Goal: Use online tool/utility: Utilize a website feature to perform a specific function

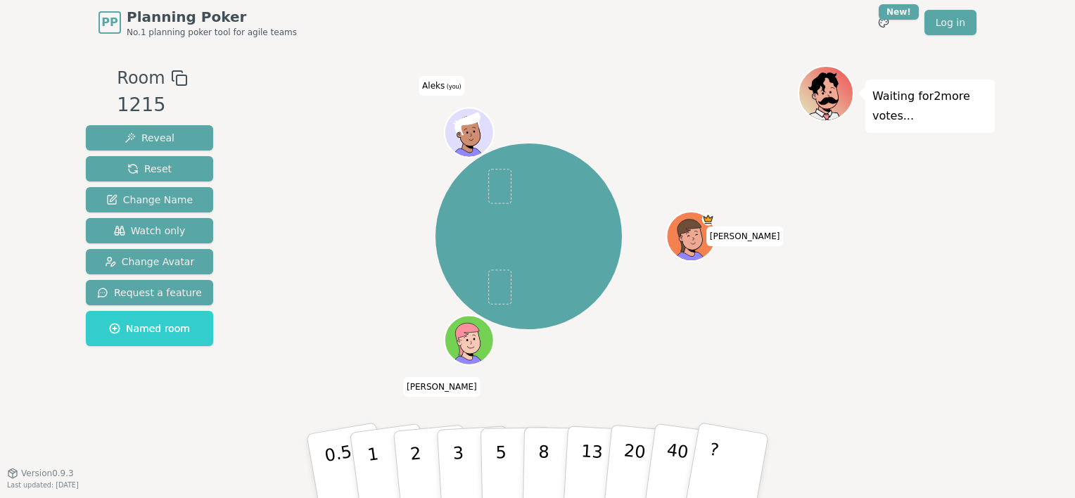
click at [561, 340] on div "[PERSON_NAME] (you)" at bounding box center [529, 236] width 538 height 291
click at [475, 144] on div at bounding box center [470, 148] width 48 height 43
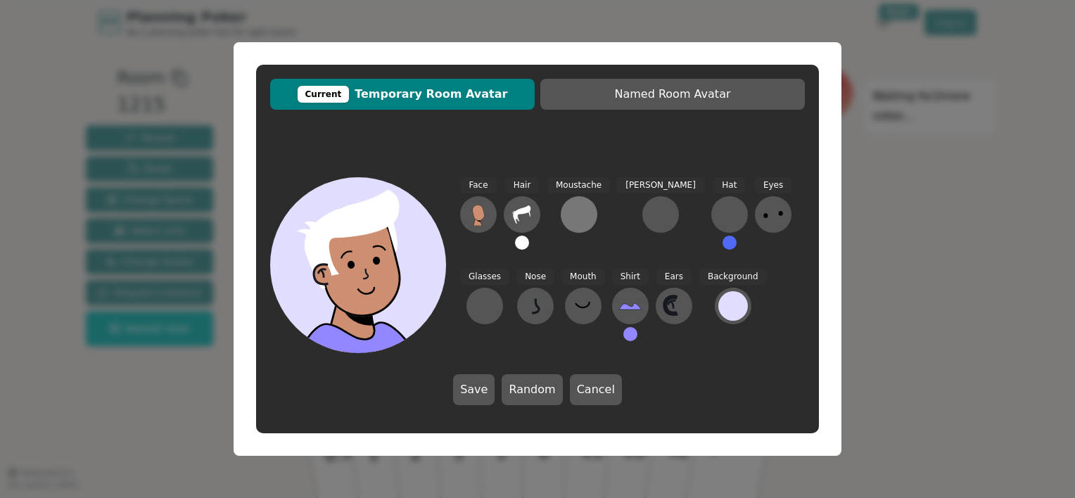
click at [571, 211] on div at bounding box center [579, 214] width 23 height 23
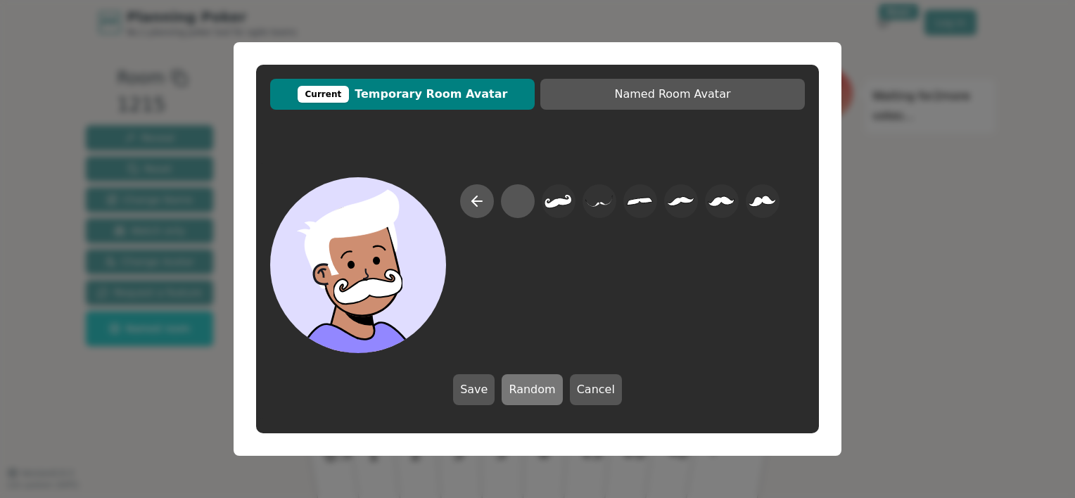
click at [524, 388] on button "Random" at bounding box center [532, 389] width 60 height 31
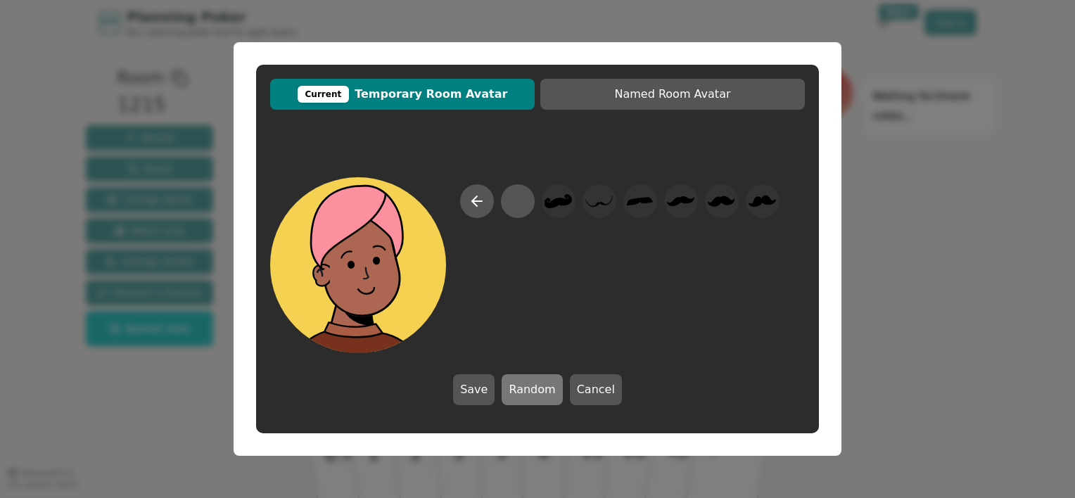
click at [524, 388] on button "Random" at bounding box center [532, 389] width 60 height 31
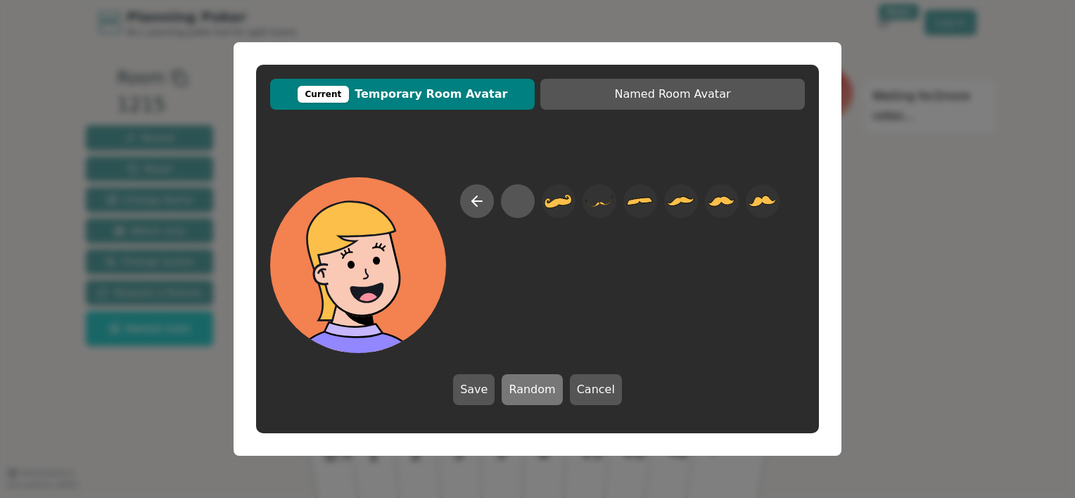
click at [524, 388] on button "Random" at bounding box center [532, 389] width 60 height 31
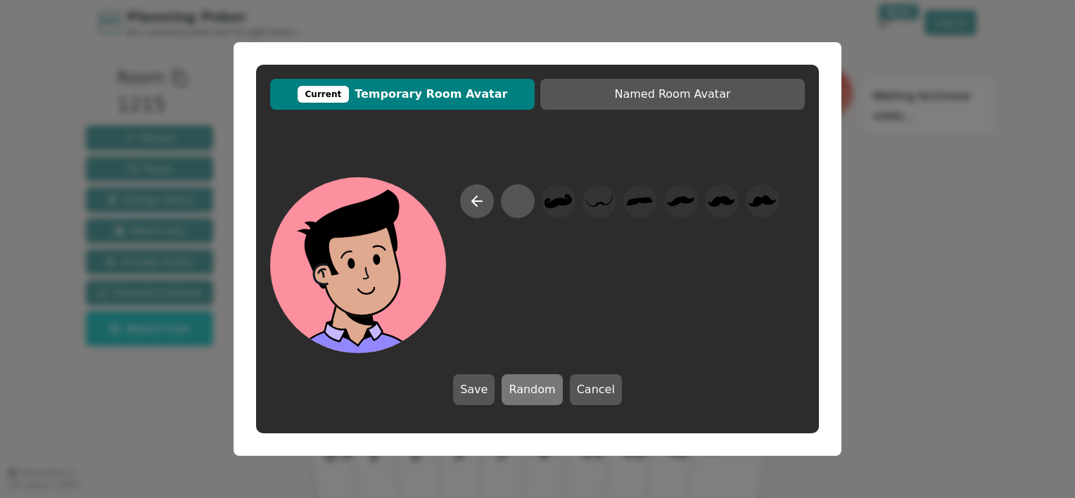
click at [524, 388] on button "Random" at bounding box center [532, 389] width 60 height 31
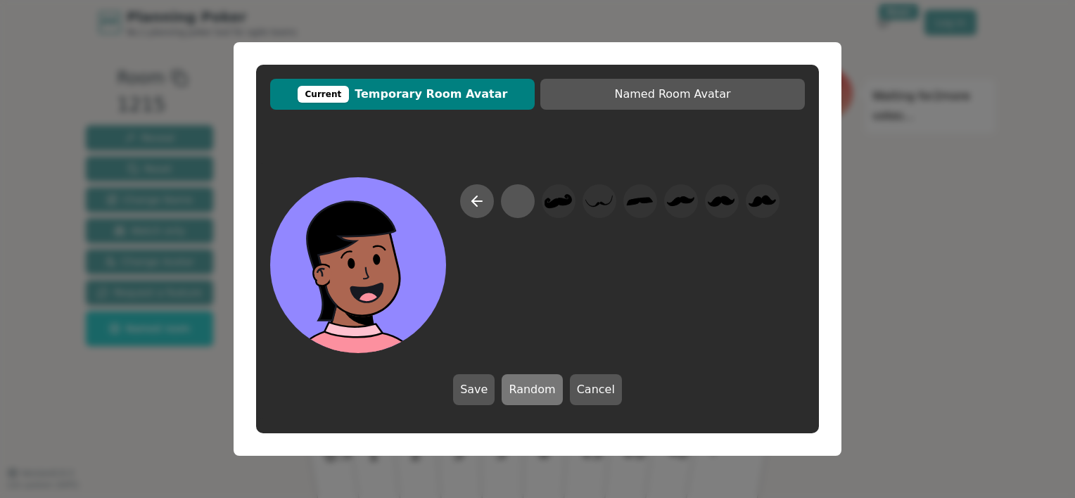
click at [524, 388] on button "Random" at bounding box center [532, 389] width 60 height 31
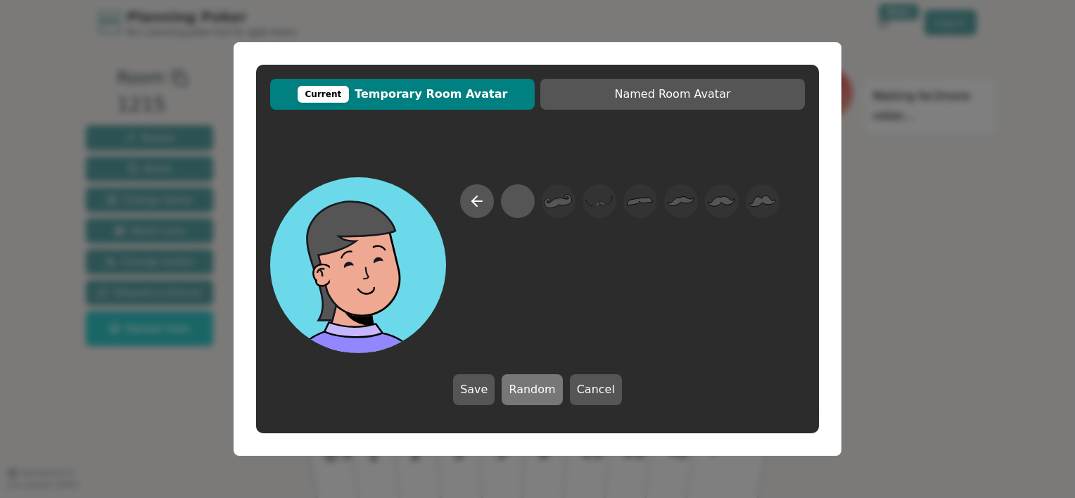
click at [524, 388] on button "Random" at bounding box center [532, 389] width 60 height 31
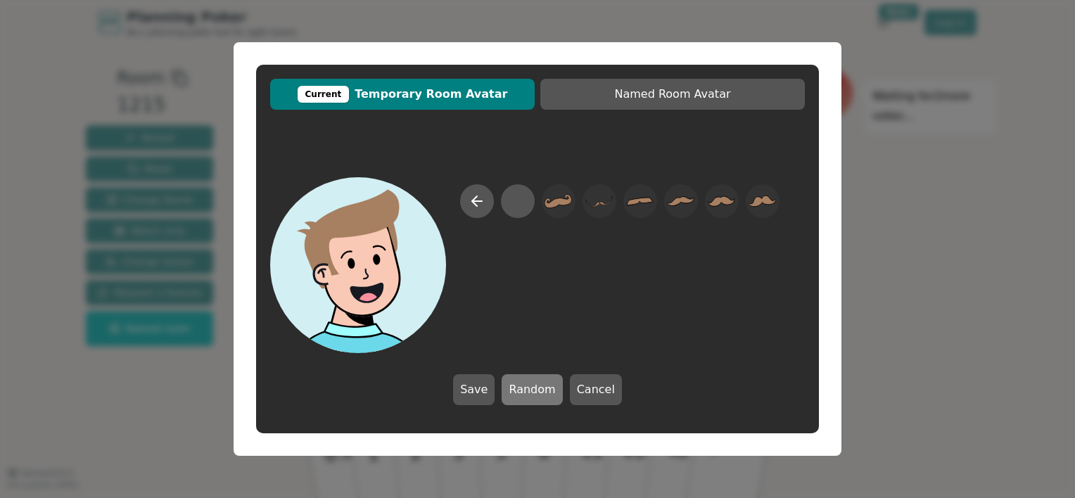
click at [524, 388] on button "Random" at bounding box center [532, 389] width 60 height 31
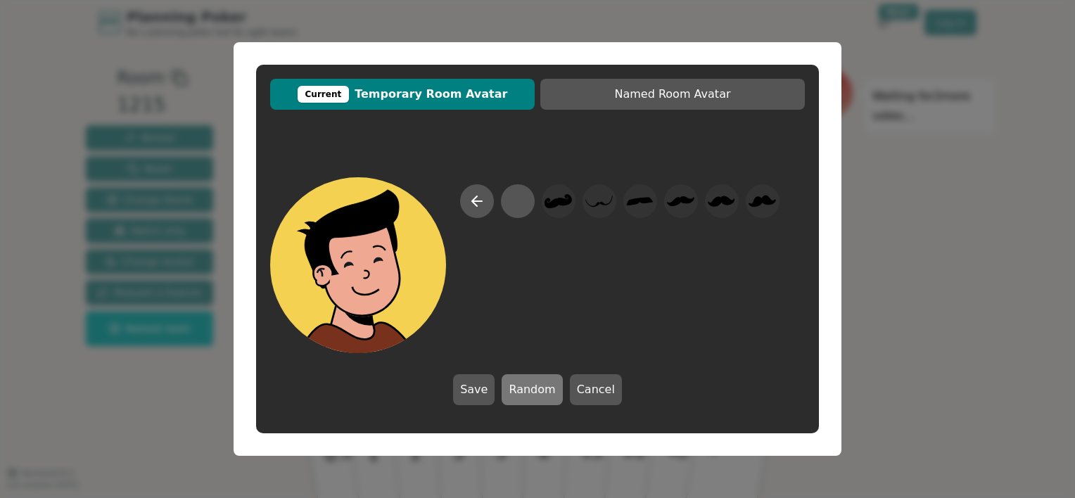
click at [524, 388] on button "Random" at bounding box center [532, 389] width 60 height 31
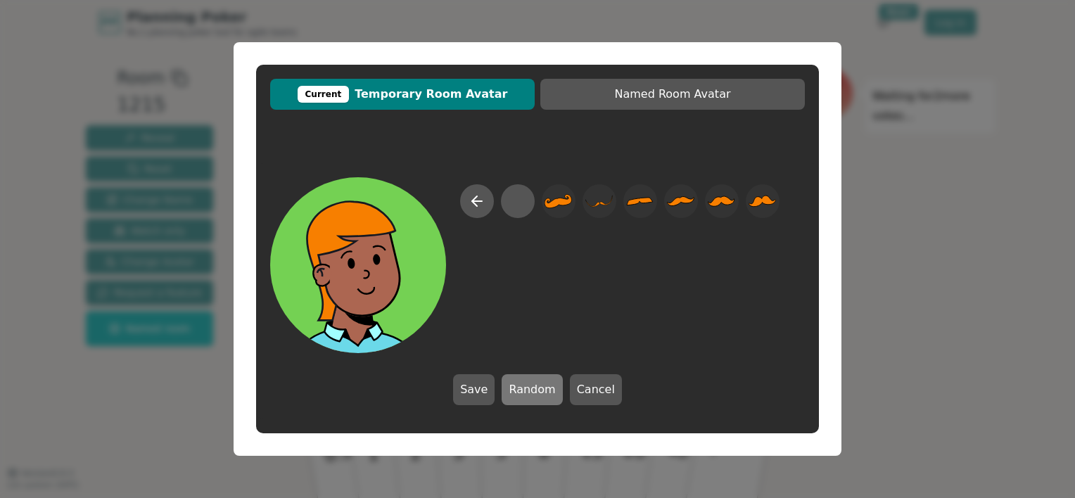
click at [524, 388] on button "Random" at bounding box center [532, 389] width 60 height 31
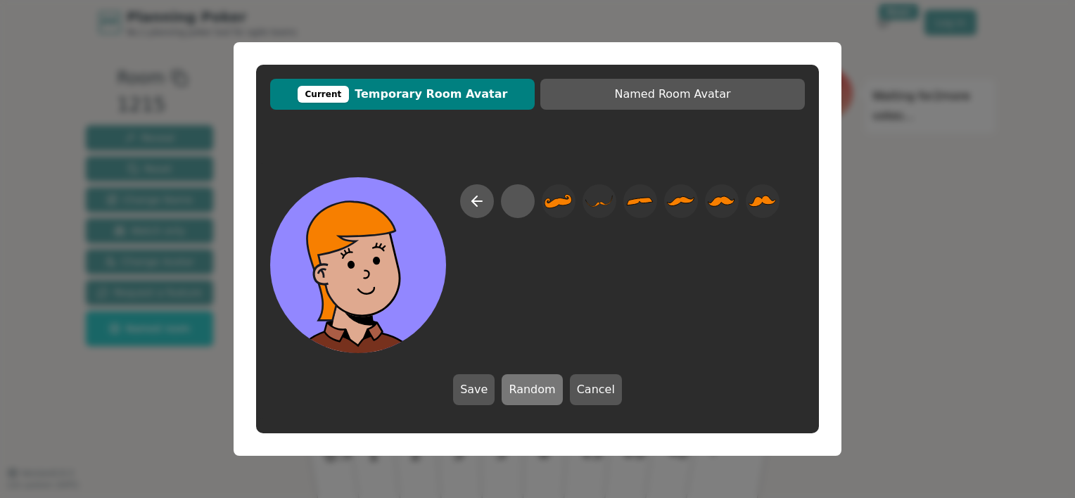
click at [524, 388] on button "Random" at bounding box center [532, 389] width 60 height 31
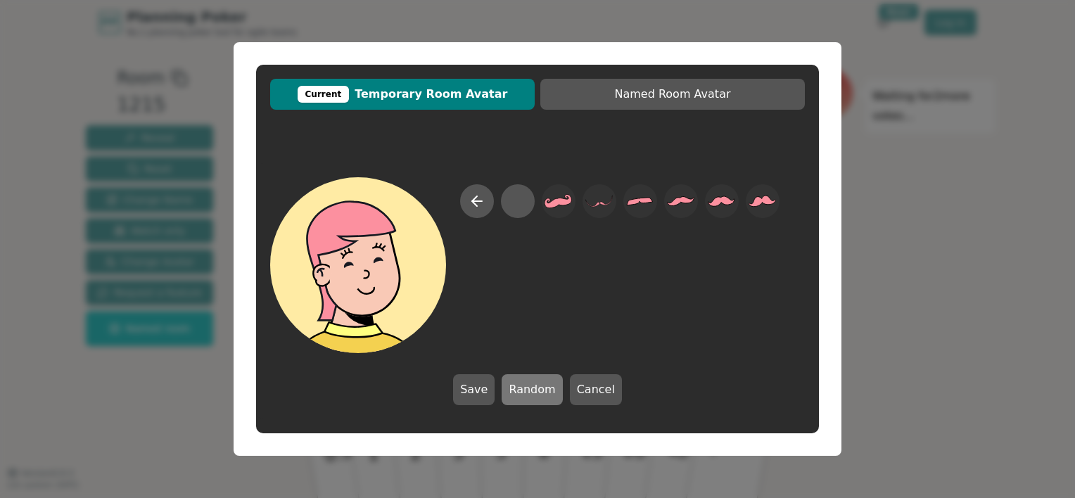
click at [524, 388] on button "Random" at bounding box center [532, 389] width 60 height 31
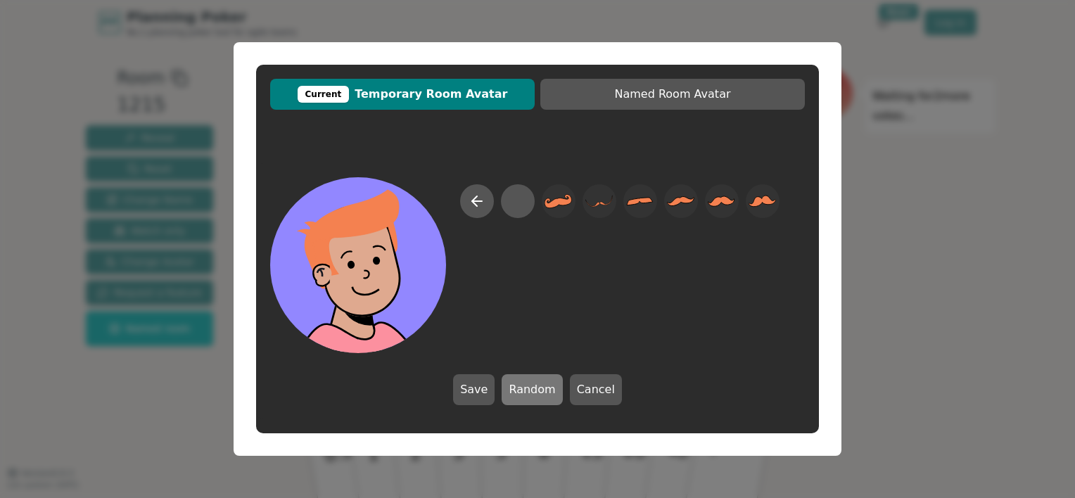
click at [524, 388] on button "Random" at bounding box center [532, 389] width 60 height 31
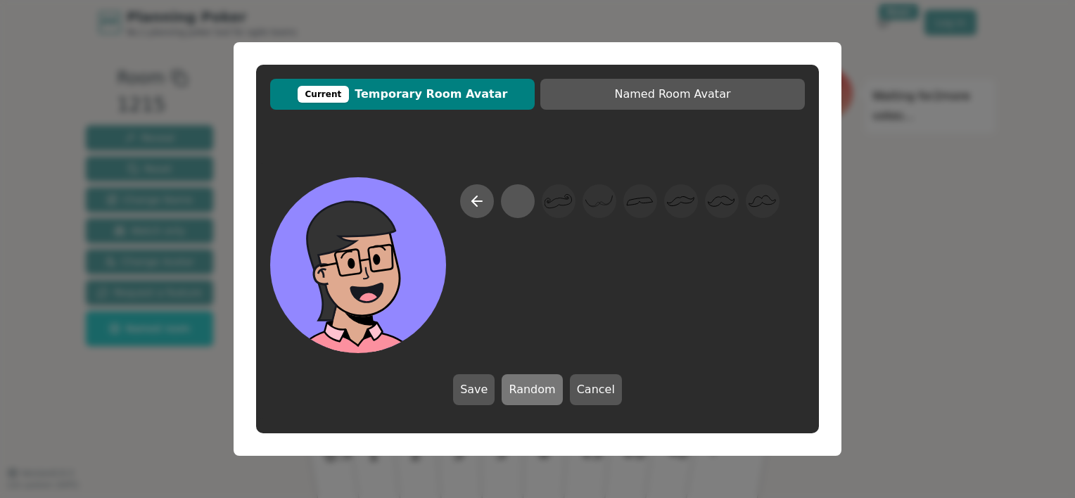
click at [524, 388] on button "Random" at bounding box center [532, 389] width 60 height 31
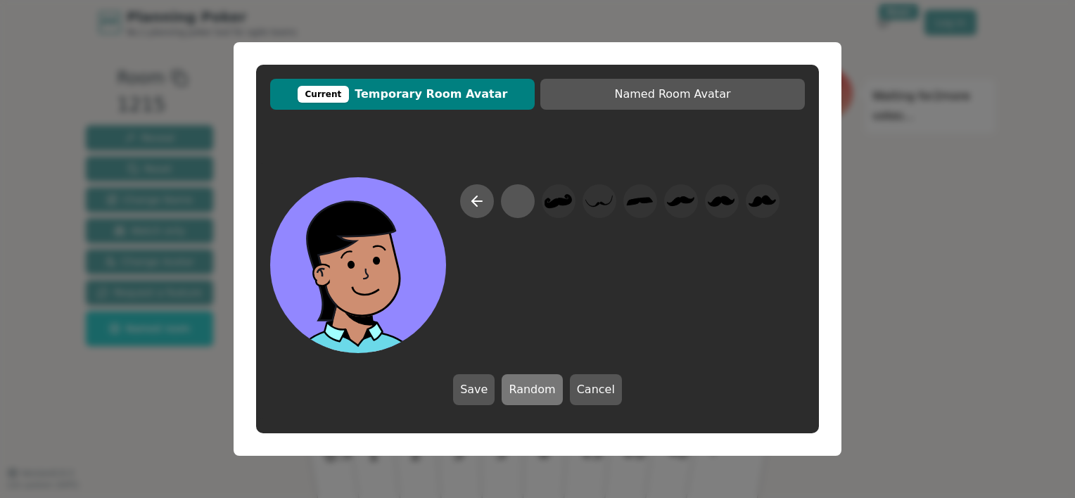
click at [524, 388] on button "Random" at bounding box center [532, 389] width 60 height 31
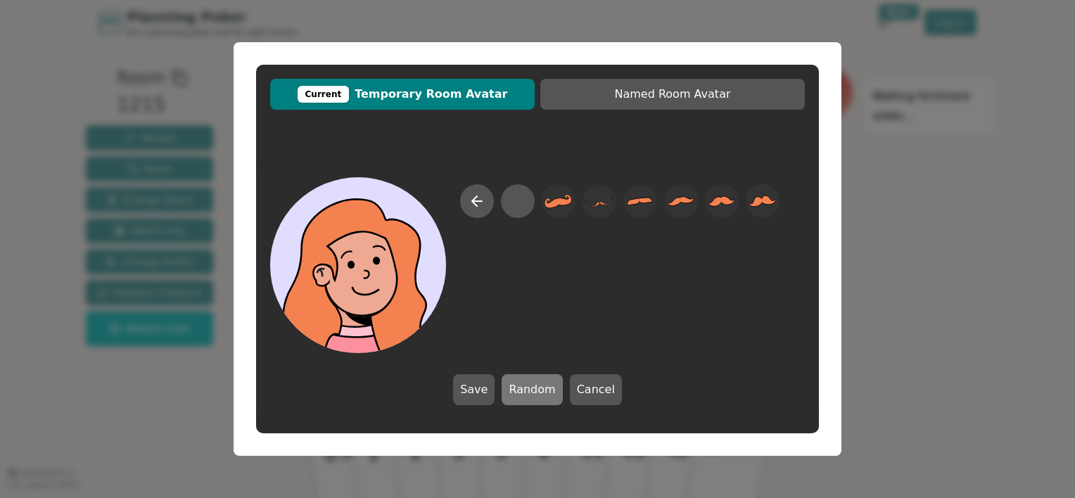
click at [524, 388] on button "Random" at bounding box center [532, 389] width 60 height 31
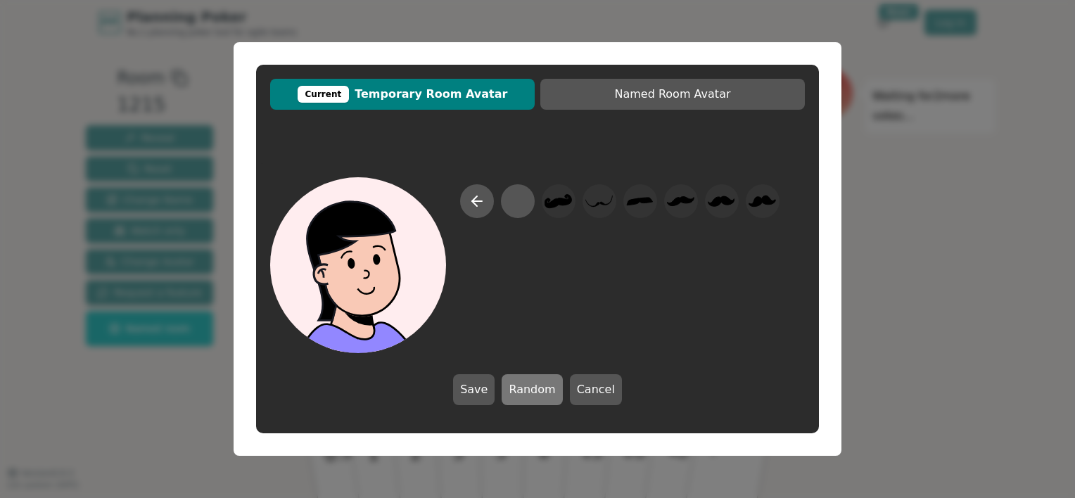
click at [524, 388] on button "Random" at bounding box center [532, 389] width 60 height 31
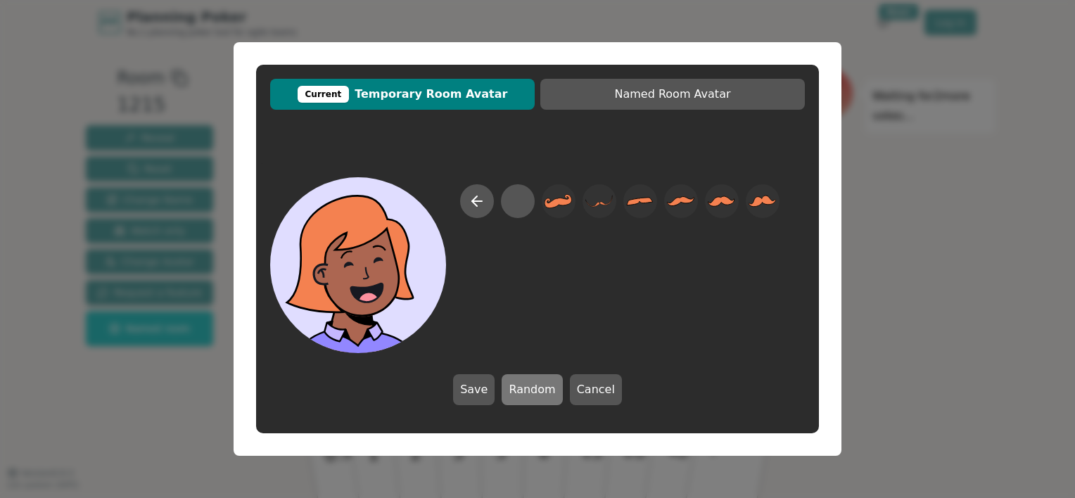
click at [524, 388] on button "Random" at bounding box center [532, 389] width 60 height 31
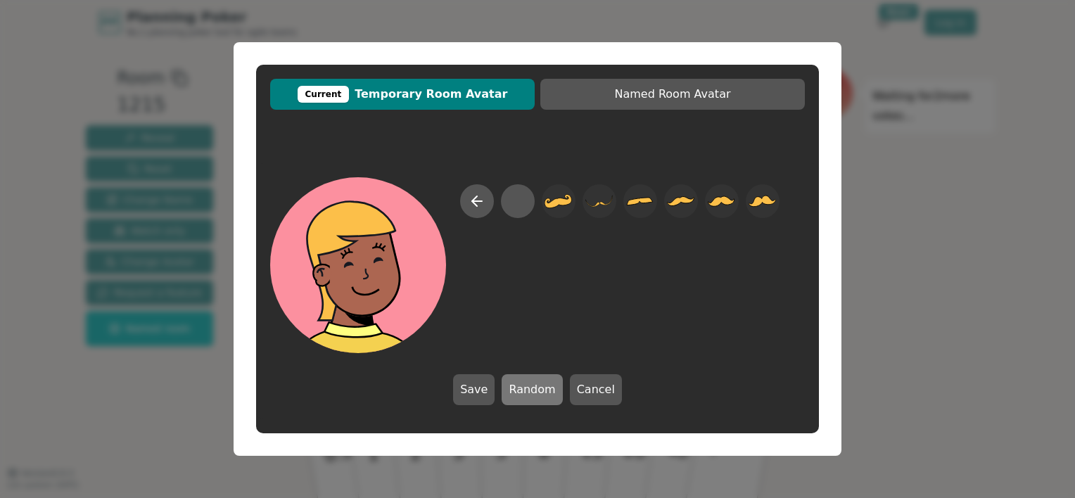
click at [524, 388] on button "Random" at bounding box center [532, 389] width 60 height 31
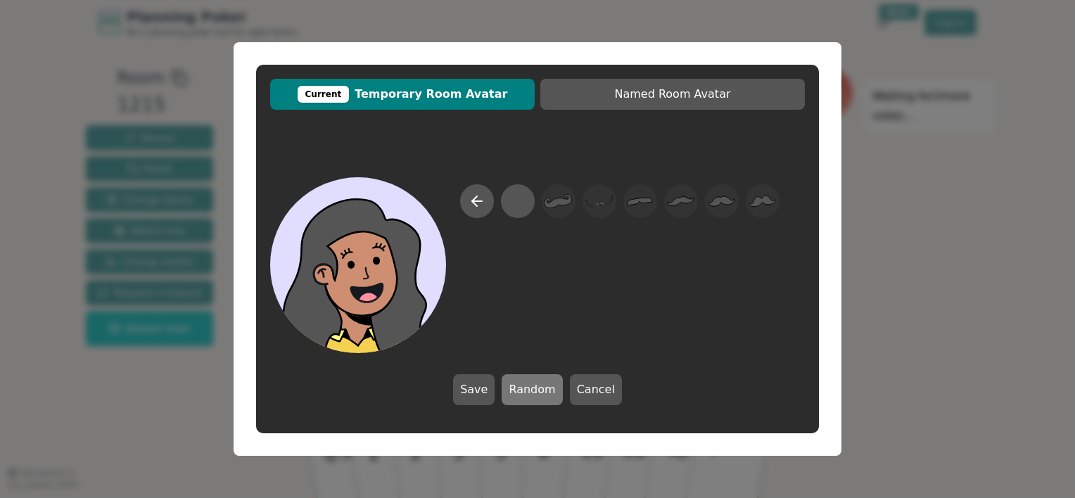
click at [524, 388] on button "Random" at bounding box center [532, 389] width 60 height 31
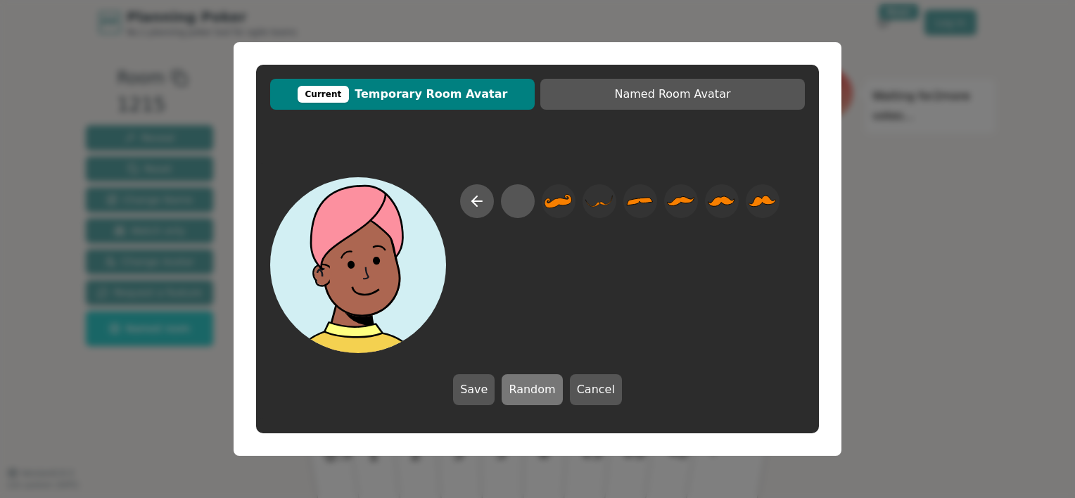
click at [524, 388] on button "Random" at bounding box center [532, 389] width 60 height 31
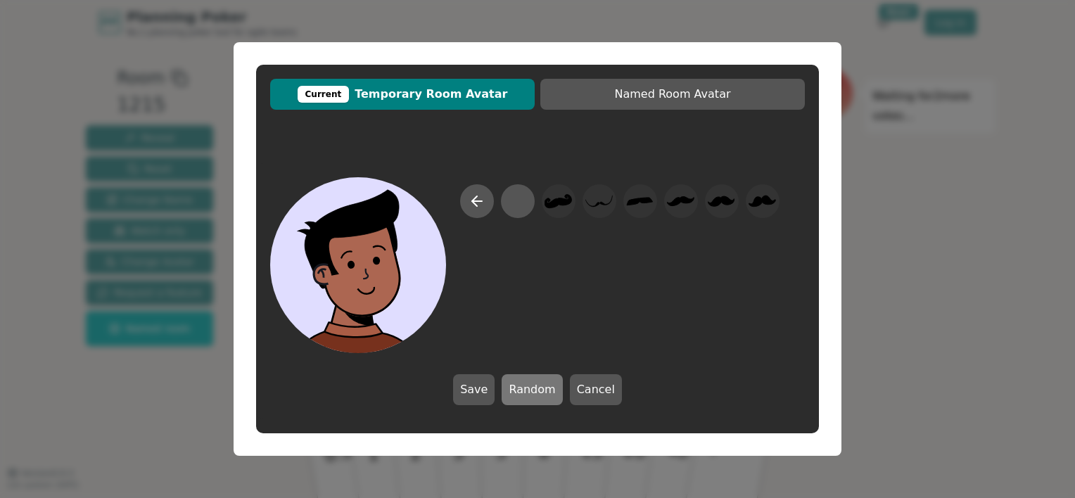
click at [524, 388] on button "Random" at bounding box center [532, 389] width 60 height 31
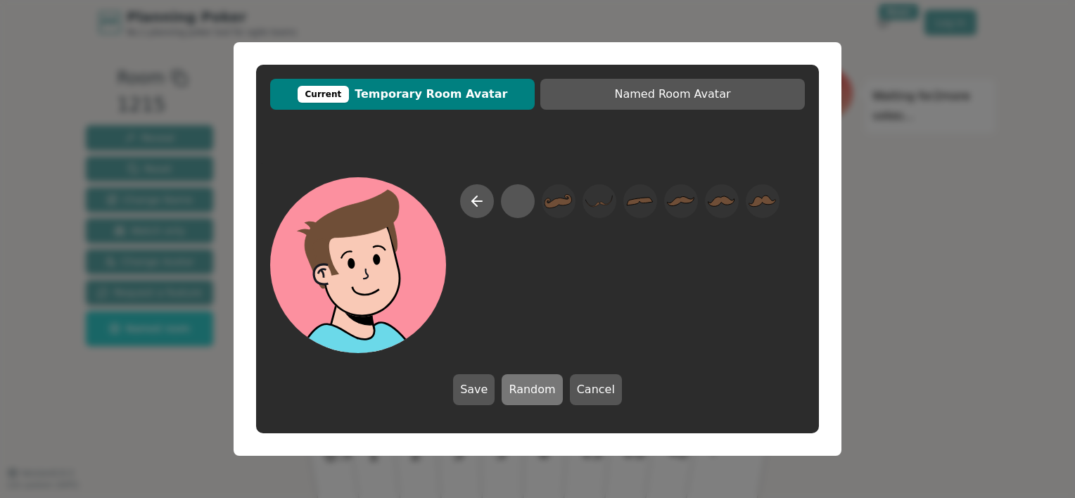
click at [524, 388] on button "Random" at bounding box center [532, 389] width 60 height 31
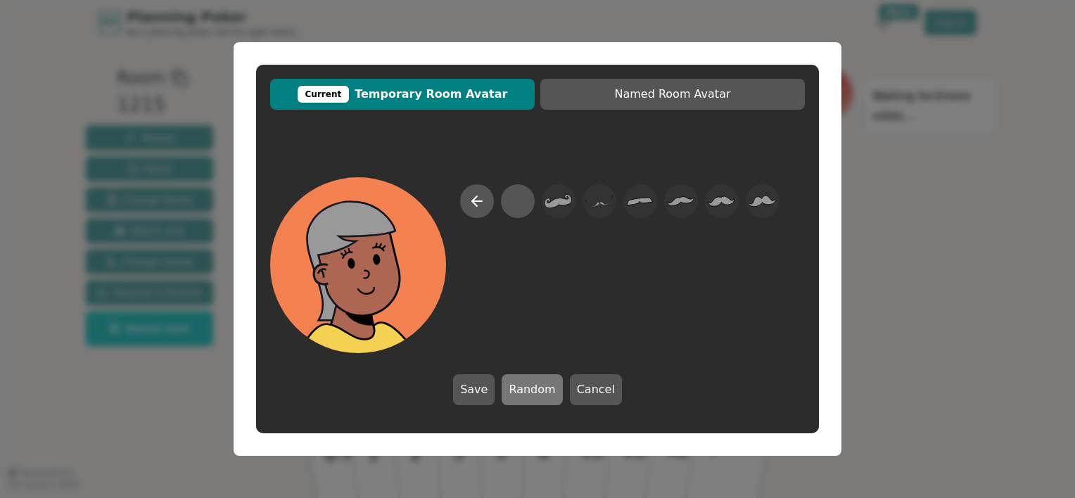
click at [524, 388] on button "Random" at bounding box center [532, 389] width 60 height 31
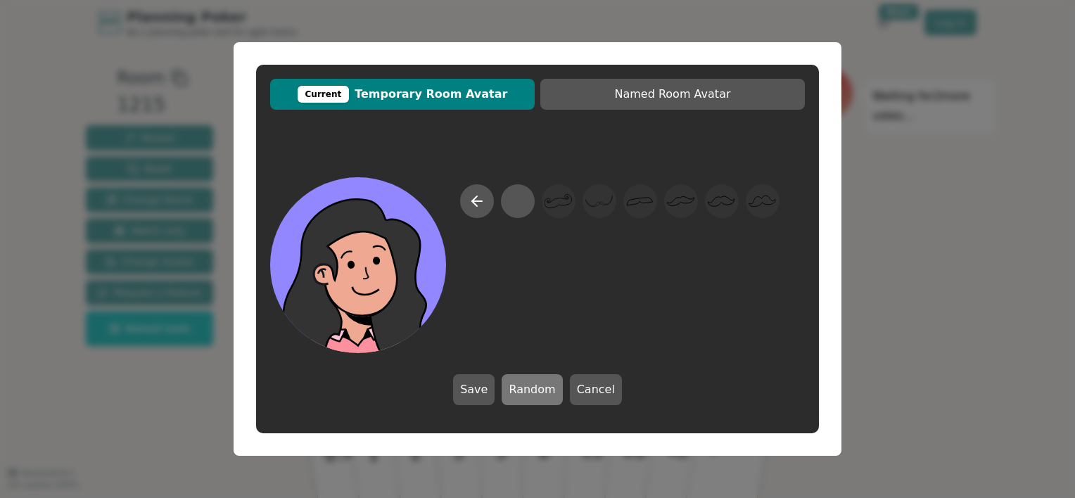
click at [524, 388] on button "Random" at bounding box center [532, 389] width 60 height 31
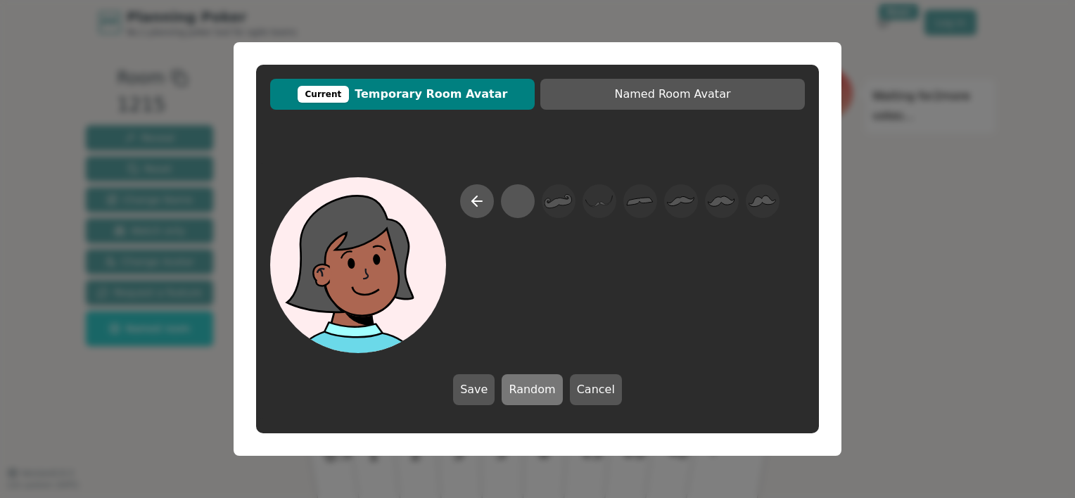
click at [524, 388] on button "Random" at bounding box center [532, 389] width 60 height 31
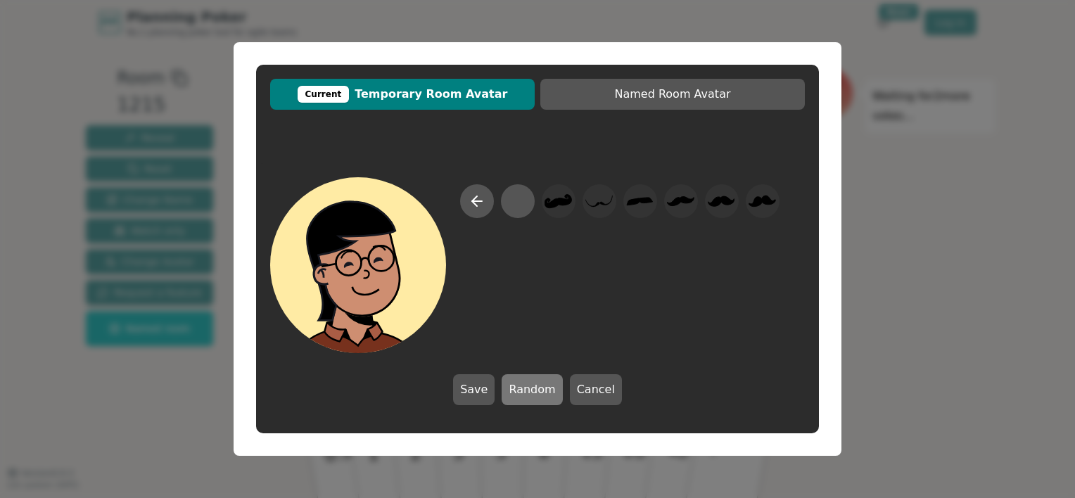
click at [524, 388] on button "Random" at bounding box center [532, 389] width 60 height 31
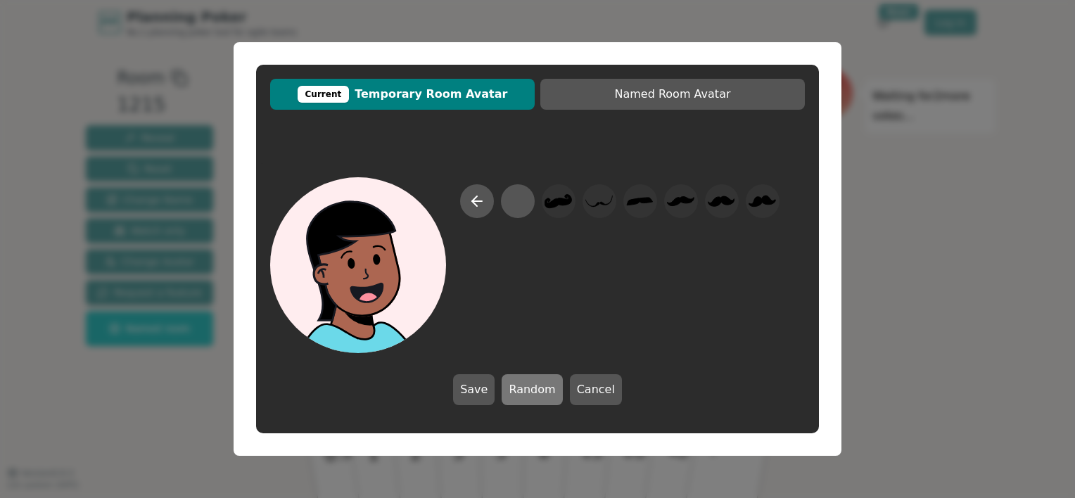
click at [524, 388] on button "Random" at bounding box center [532, 389] width 60 height 31
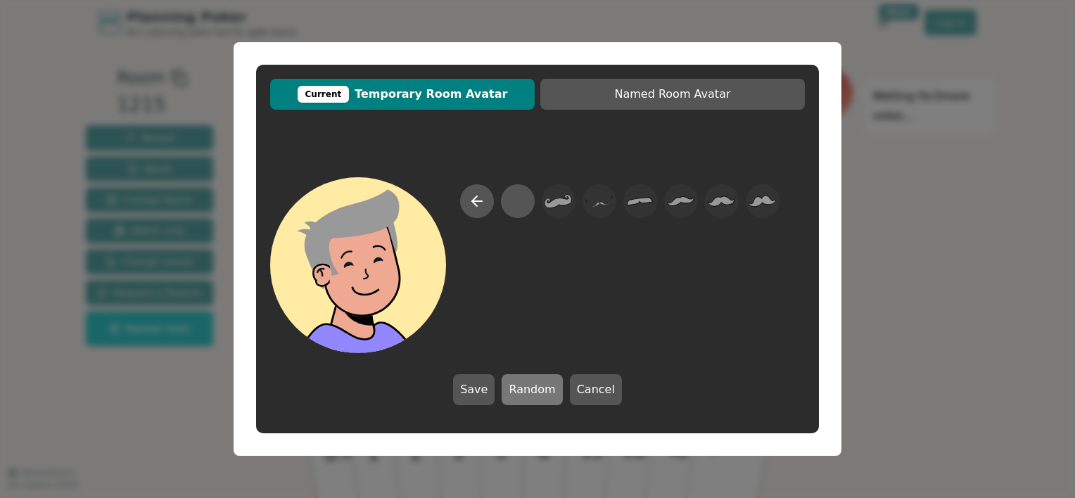
click at [524, 388] on button "Random" at bounding box center [532, 389] width 60 height 31
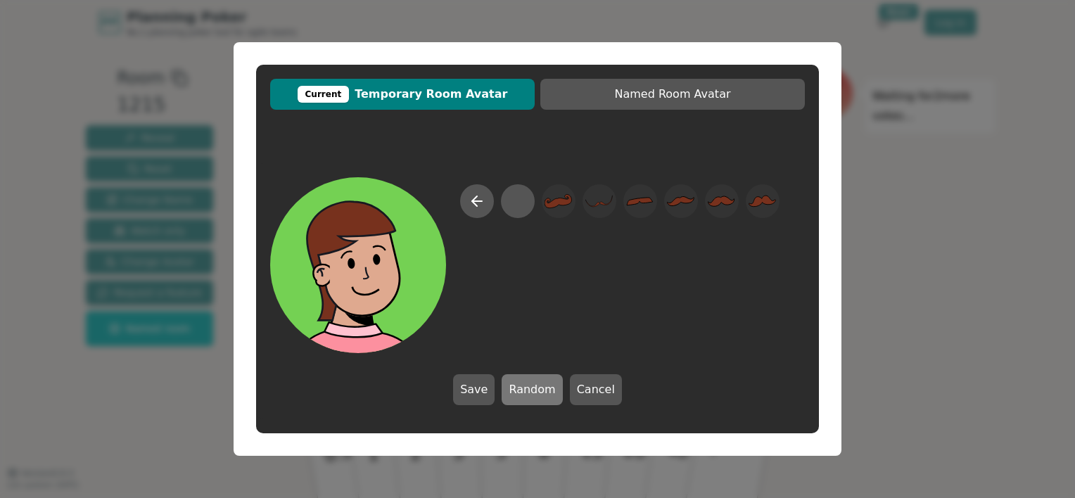
click at [524, 388] on button "Random" at bounding box center [532, 389] width 60 height 31
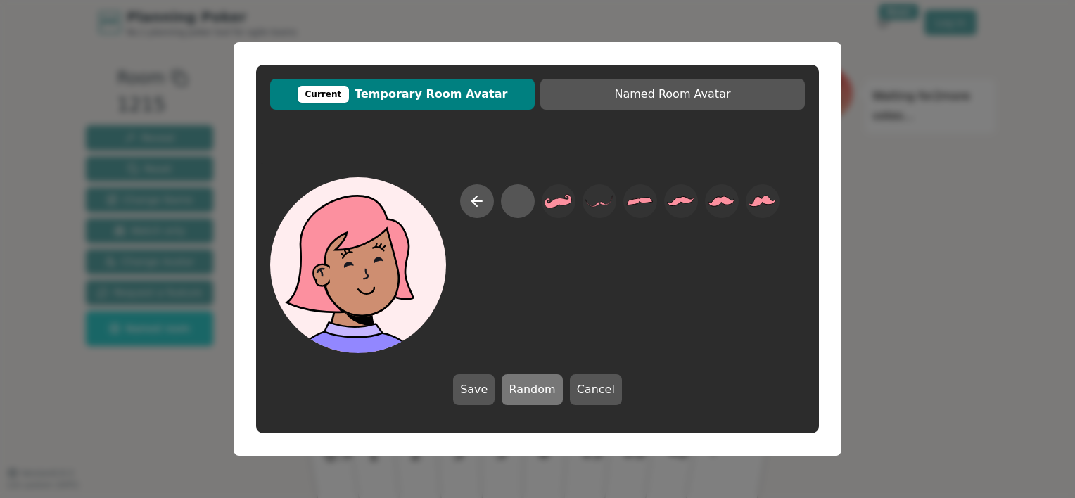
click at [524, 388] on button "Random" at bounding box center [532, 389] width 60 height 31
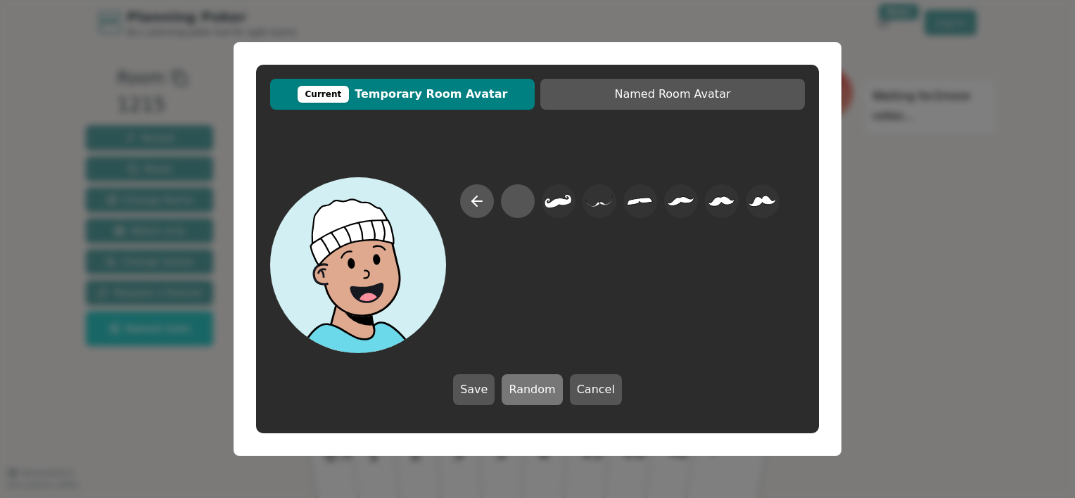
click at [524, 388] on button "Random" at bounding box center [532, 389] width 60 height 31
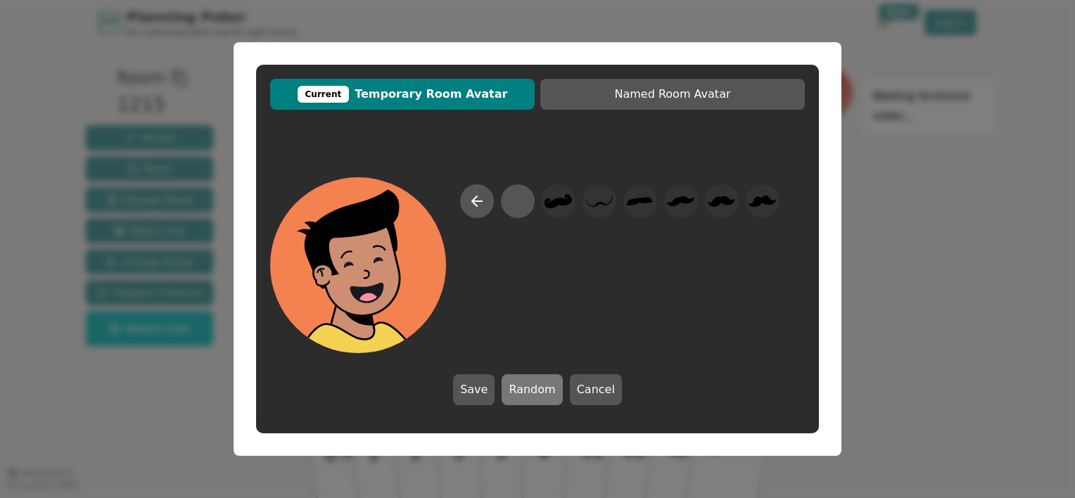
click at [524, 388] on button "Random" at bounding box center [532, 389] width 60 height 31
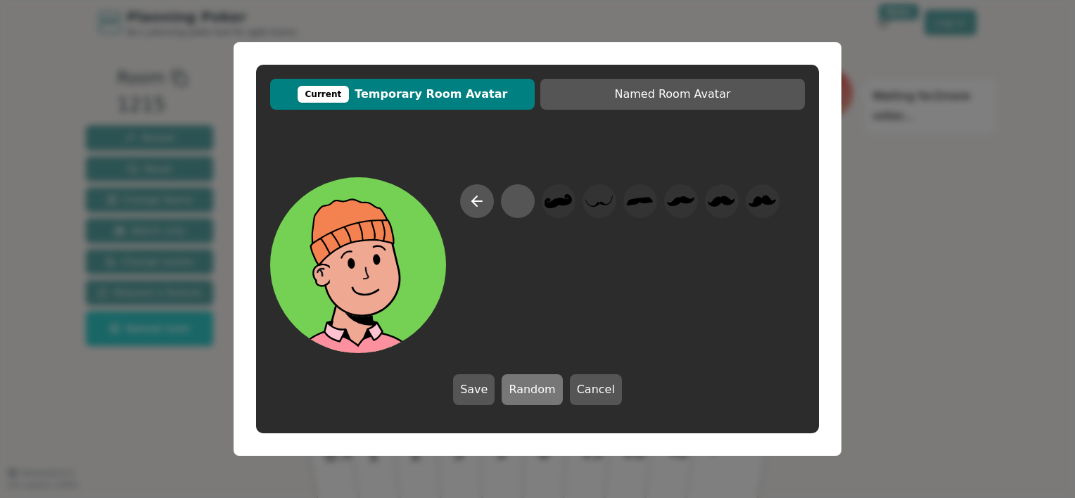
click at [524, 388] on button "Random" at bounding box center [532, 389] width 60 height 31
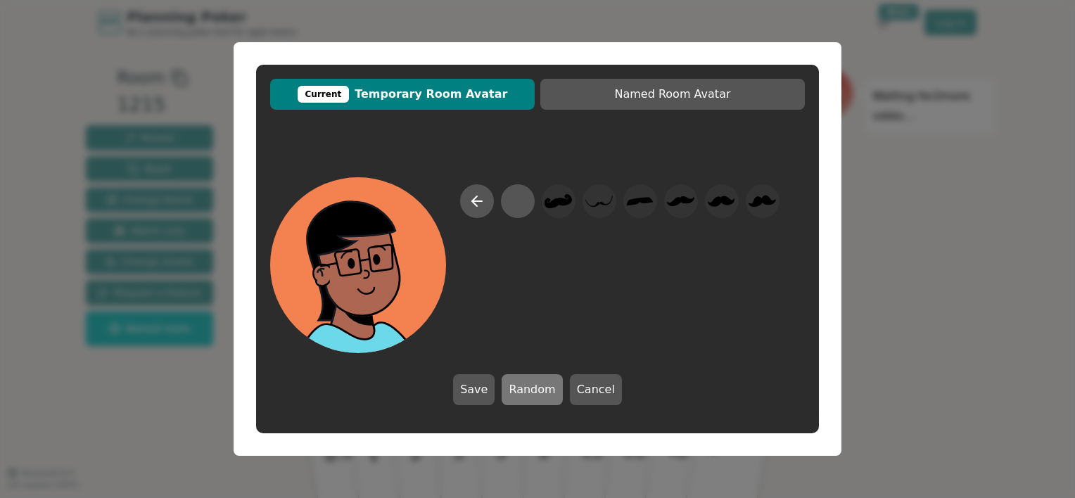
click at [524, 388] on button "Random" at bounding box center [532, 389] width 60 height 31
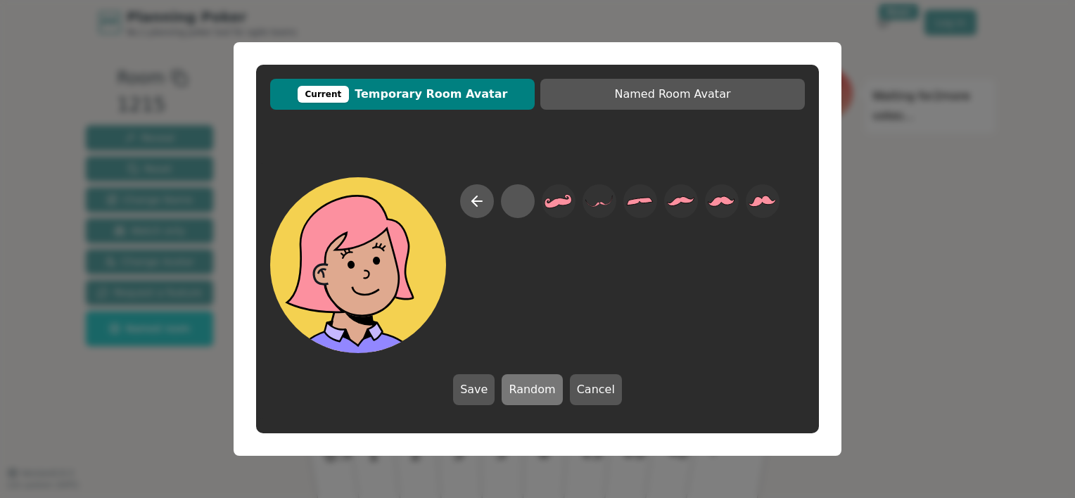
click at [524, 388] on button "Random" at bounding box center [532, 389] width 60 height 31
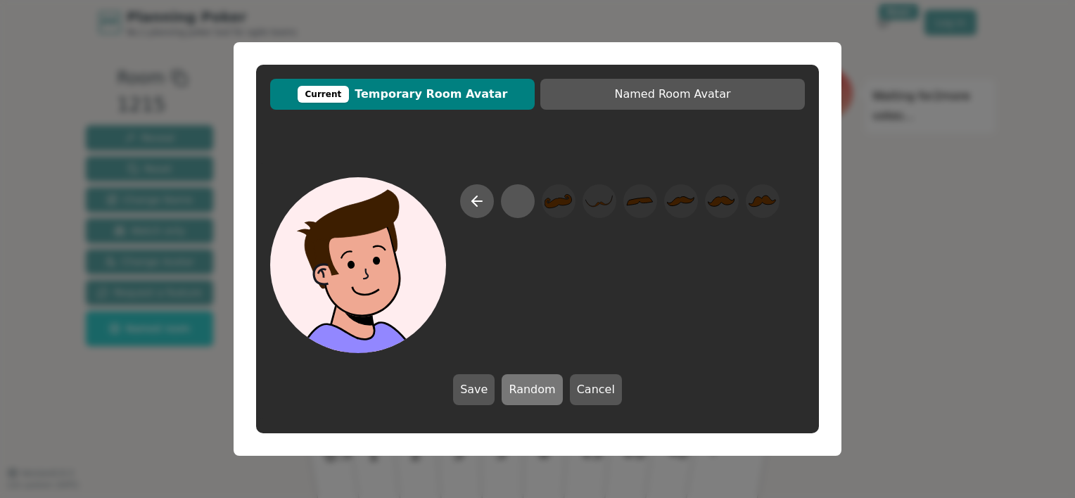
click at [524, 388] on button "Random" at bounding box center [532, 389] width 60 height 31
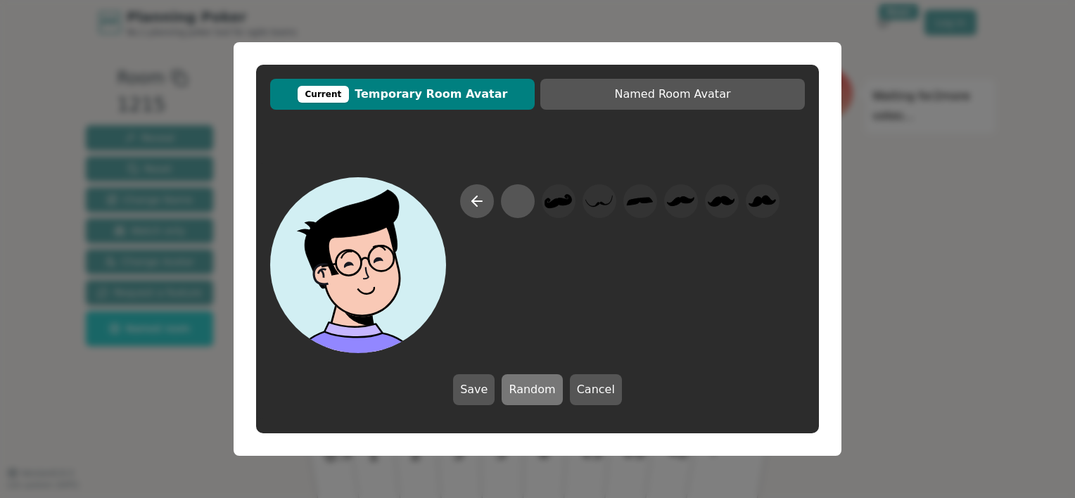
click at [524, 388] on button "Random" at bounding box center [532, 389] width 60 height 31
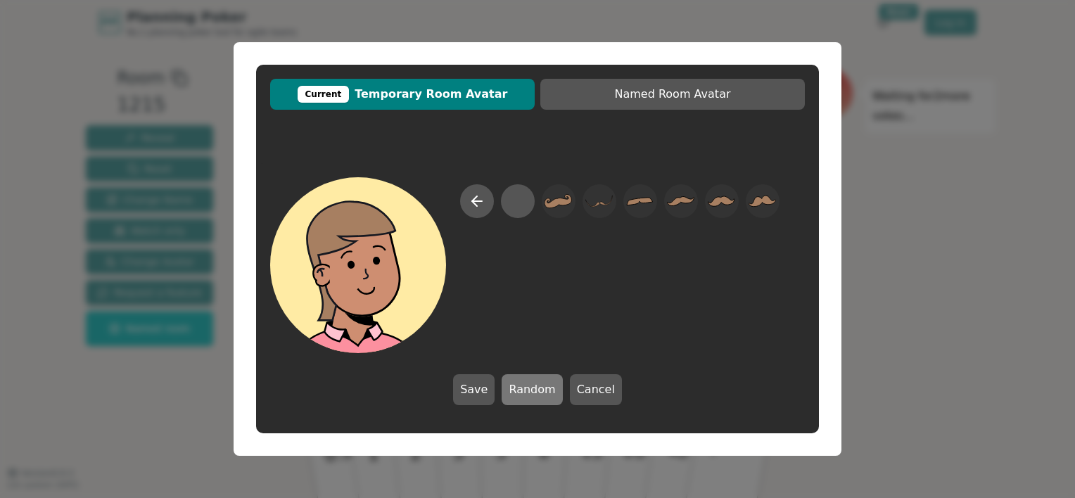
click at [524, 388] on button "Random" at bounding box center [532, 389] width 60 height 31
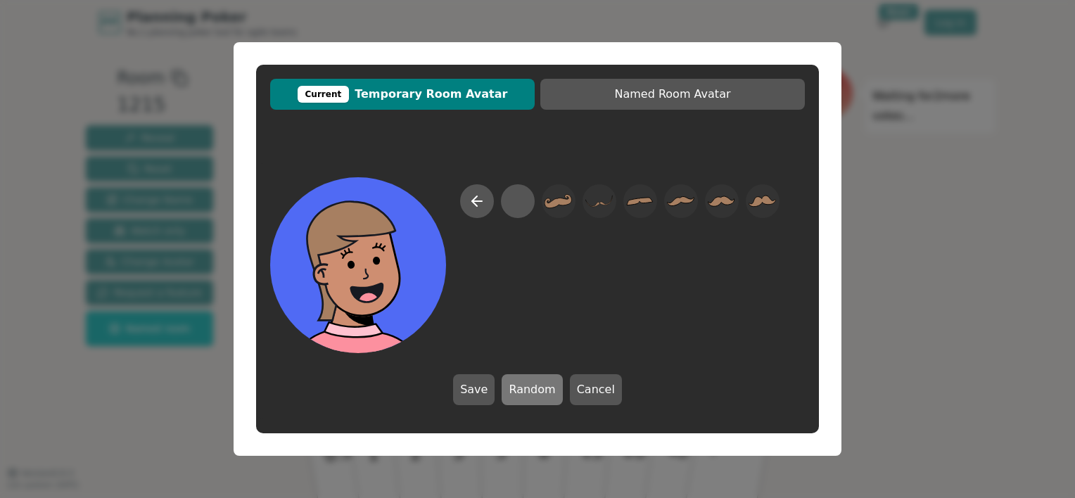
click at [524, 388] on button "Random" at bounding box center [532, 389] width 60 height 31
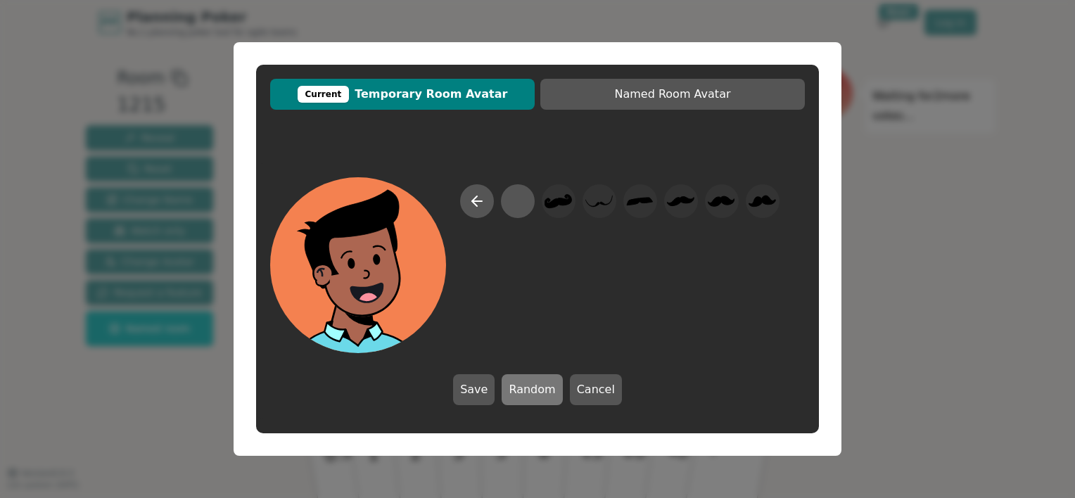
click at [524, 388] on button "Random" at bounding box center [532, 389] width 60 height 31
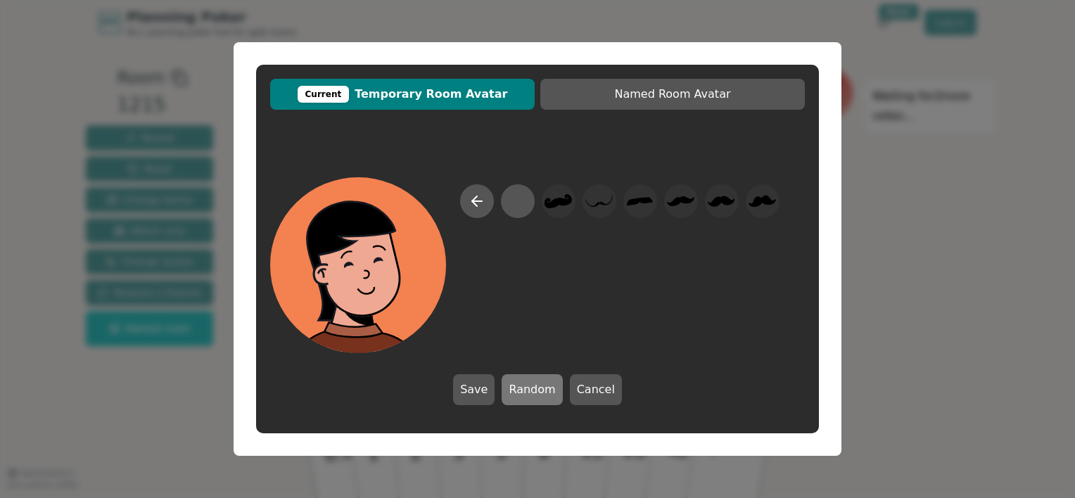
click at [524, 388] on button "Random" at bounding box center [532, 389] width 60 height 31
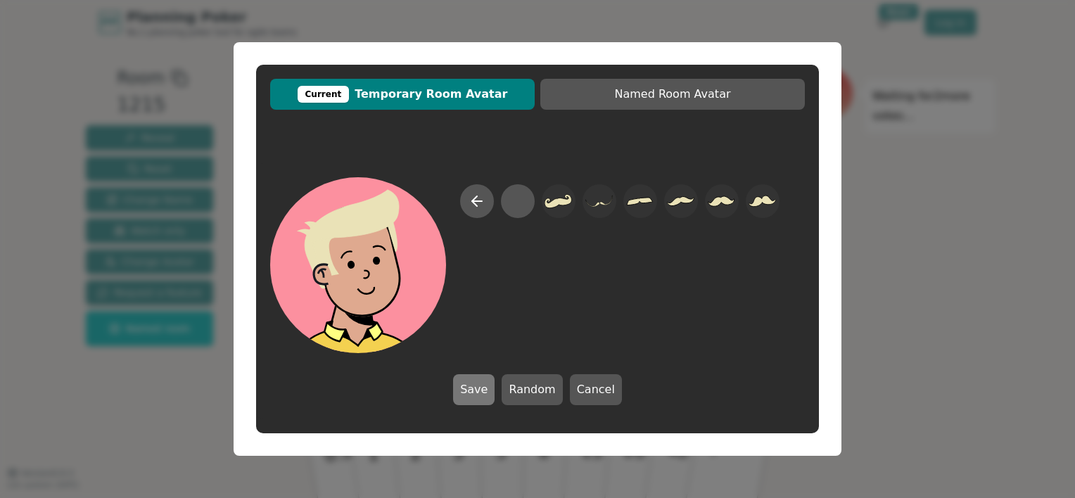
click at [478, 384] on button "Save" at bounding box center [474, 389] width 42 height 31
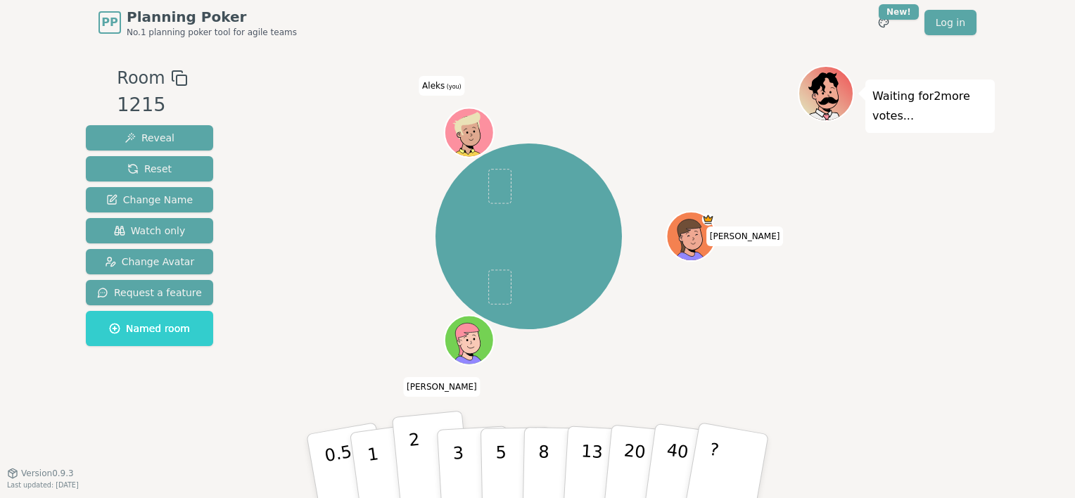
click at [410, 447] on p "2" at bounding box center [417, 468] width 18 height 77
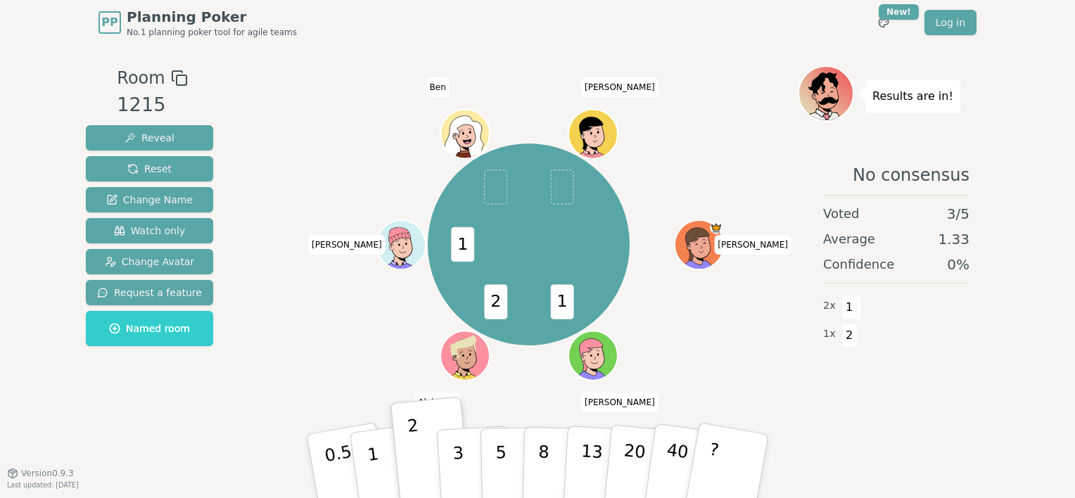
click at [466, 364] on icon at bounding box center [467, 362] width 24 height 7
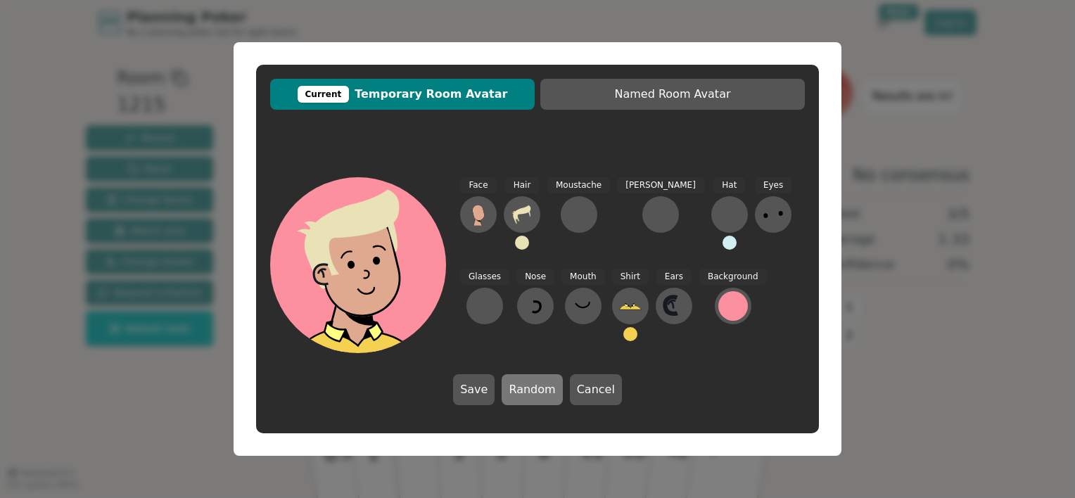
click at [532, 393] on button "Random" at bounding box center [532, 389] width 60 height 31
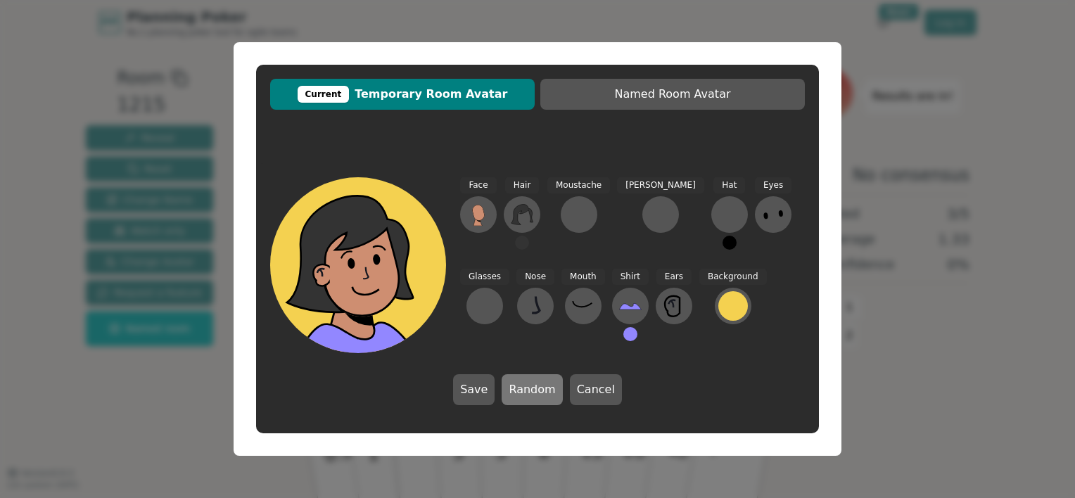
click at [532, 393] on button "Random" at bounding box center [532, 389] width 60 height 31
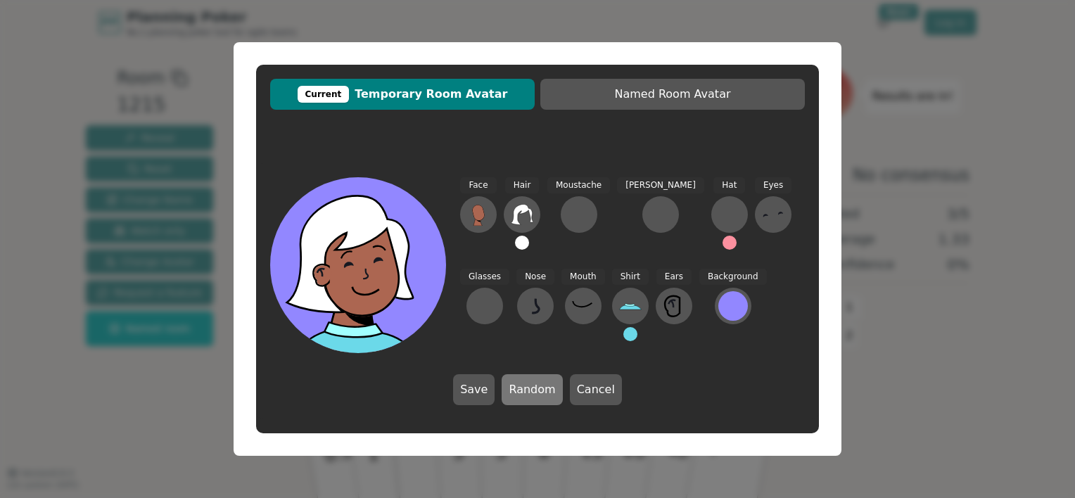
click at [532, 393] on button "Random" at bounding box center [532, 389] width 60 height 31
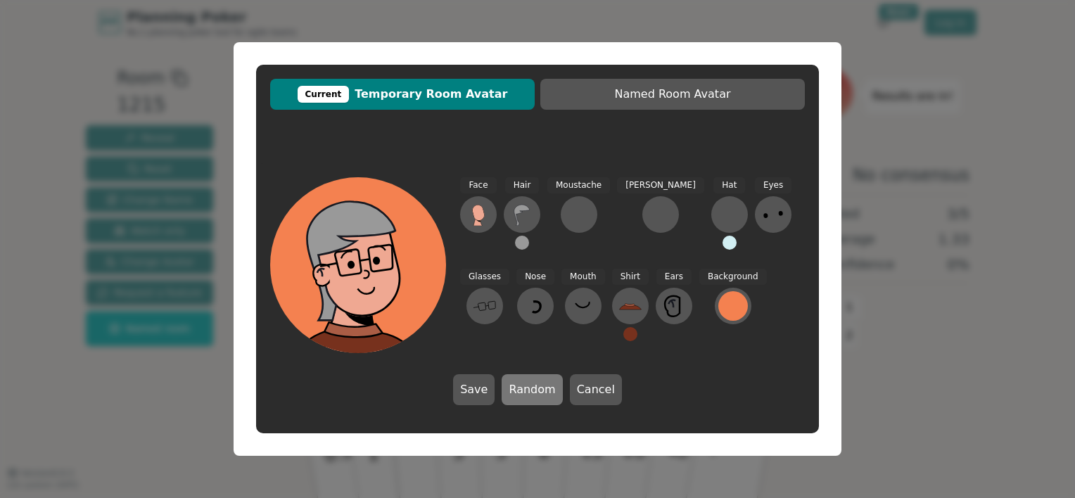
click at [532, 393] on button "Random" at bounding box center [532, 389] width 60 height 31
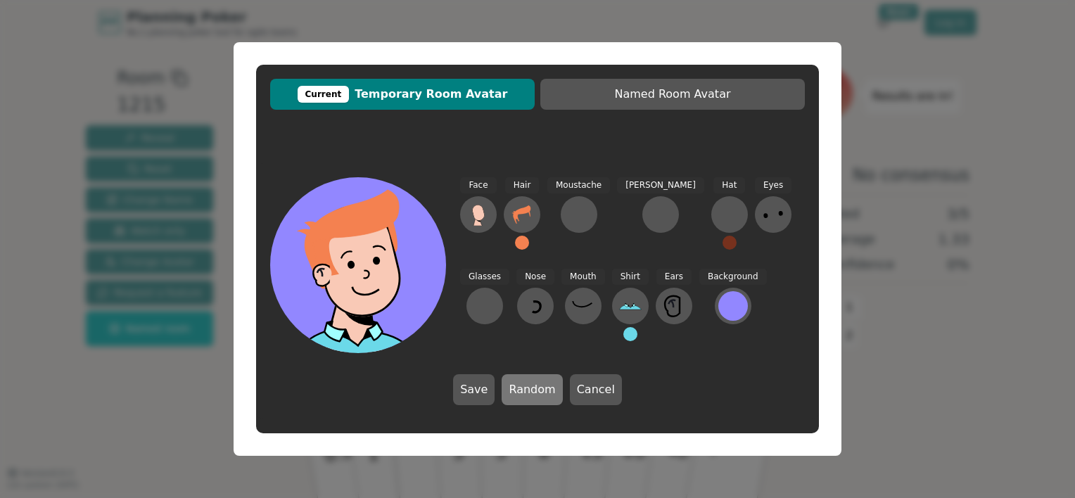
click at [532, 393] on button "Random" at bounding box center [532, 389] width 60 height 31
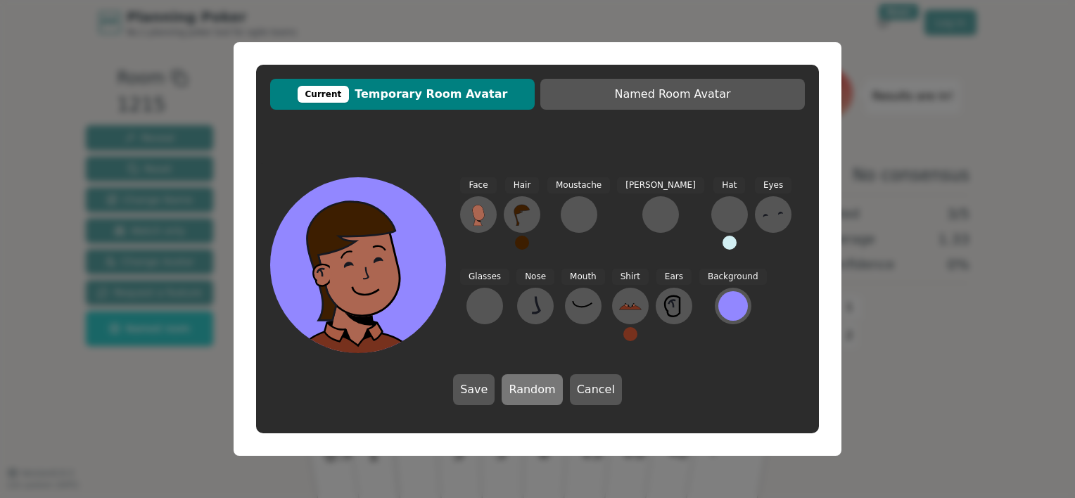
click at [532, 393] on button "Random" at bounding box center [532, 389] width 60 height 31
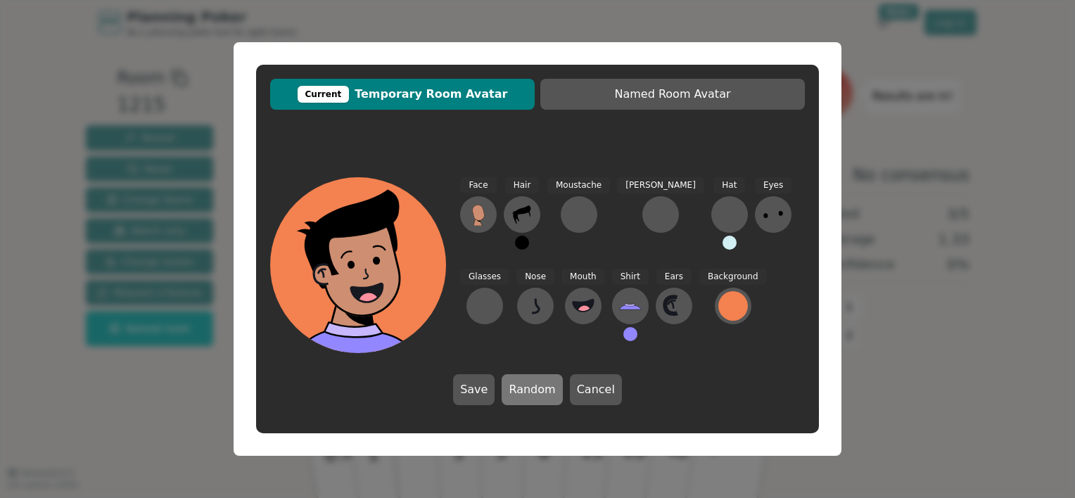
click at [532, 393] on button "Random" at bounding box center [532, 389] width 60 height 31
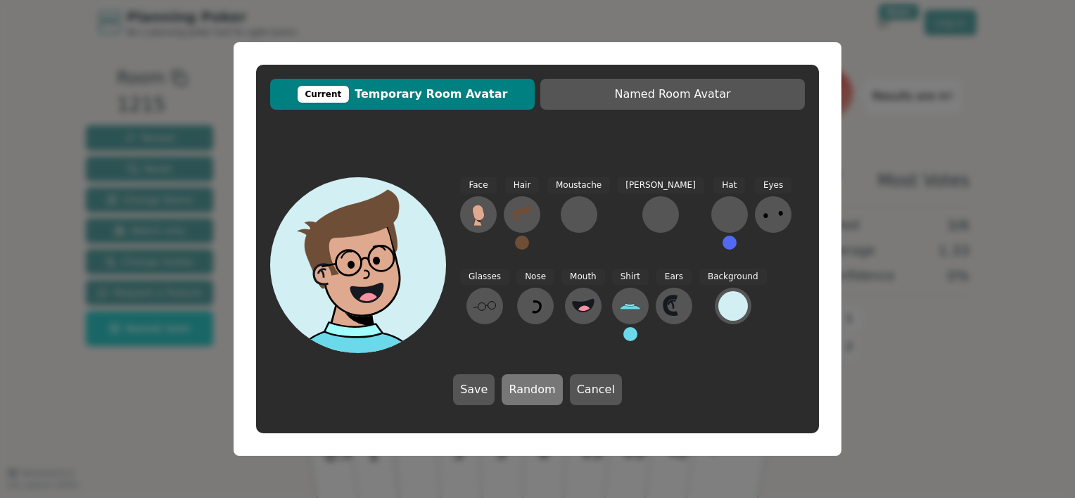
click at [532, 393] on button "Random" at bounding box center [532, 389] width 60 height 31
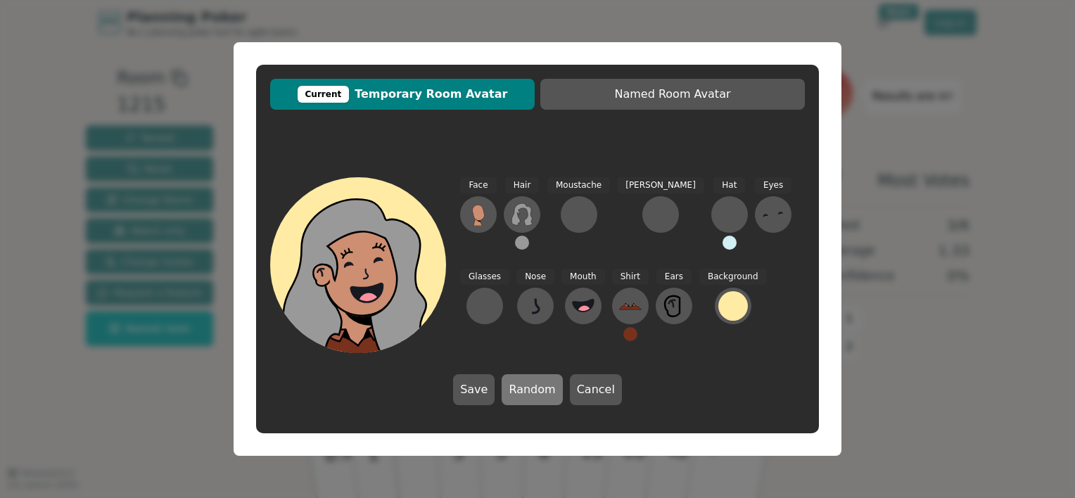
click at [532, 393] on button "Random" at bounding box center [532, 389] width 60 height 31
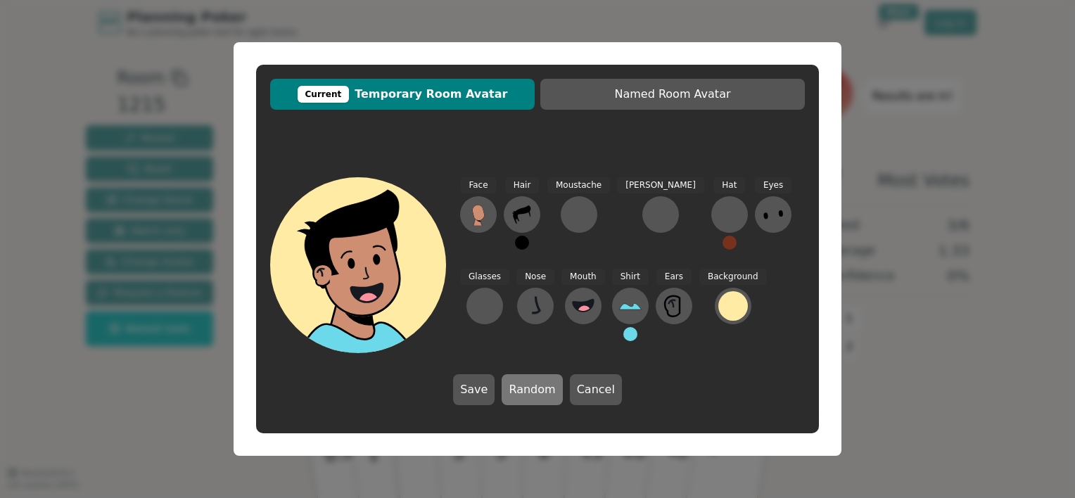
click at [532, 393] on button "Random" at bounding box center [532, 389] width 60 height 31
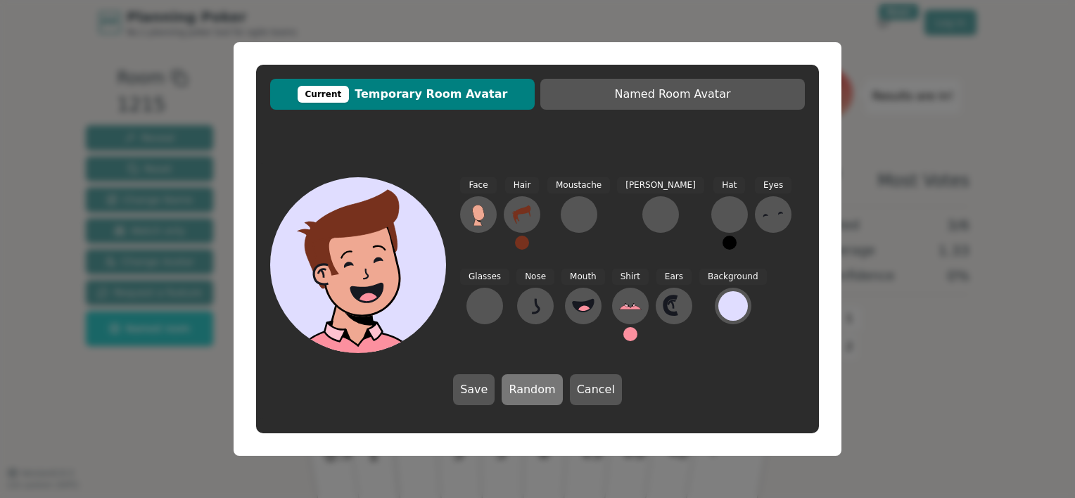
click at [532, 393] on button "Random" at bounding box center [532, 389] width 60 height 31
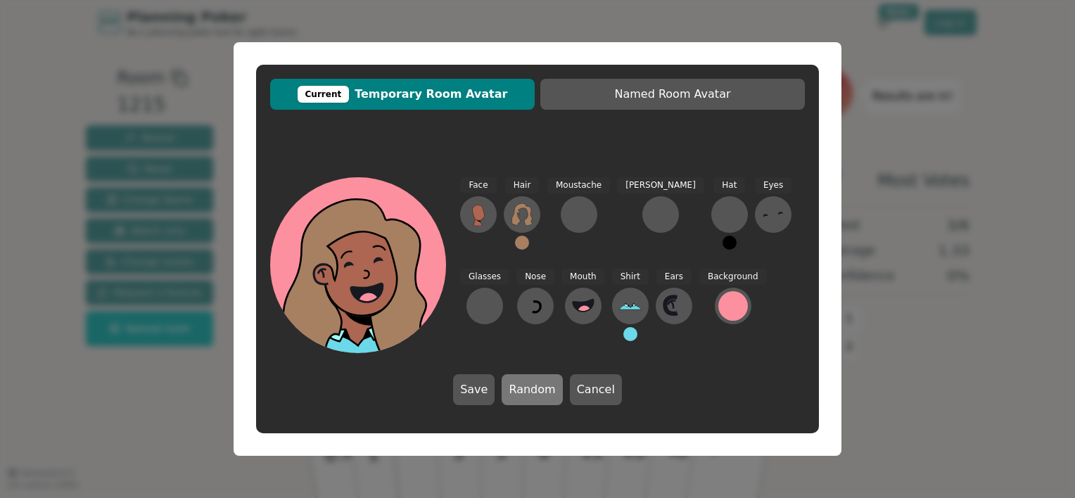
click at [532, 393] on button "Random" at bounding box center [532, 389] width 60 height 31
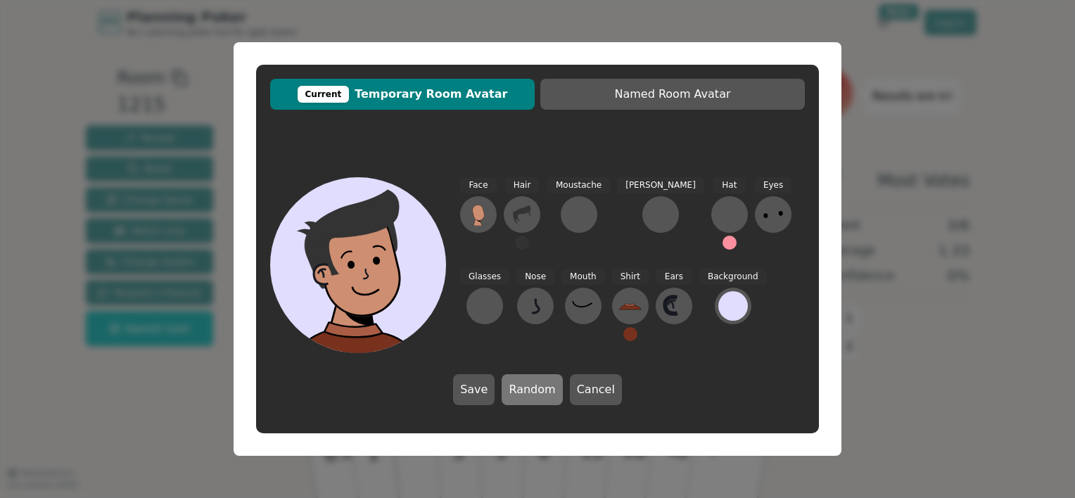
click at [532, 393] on button "Random" at bounding box center [532, 389] width 60 height 31
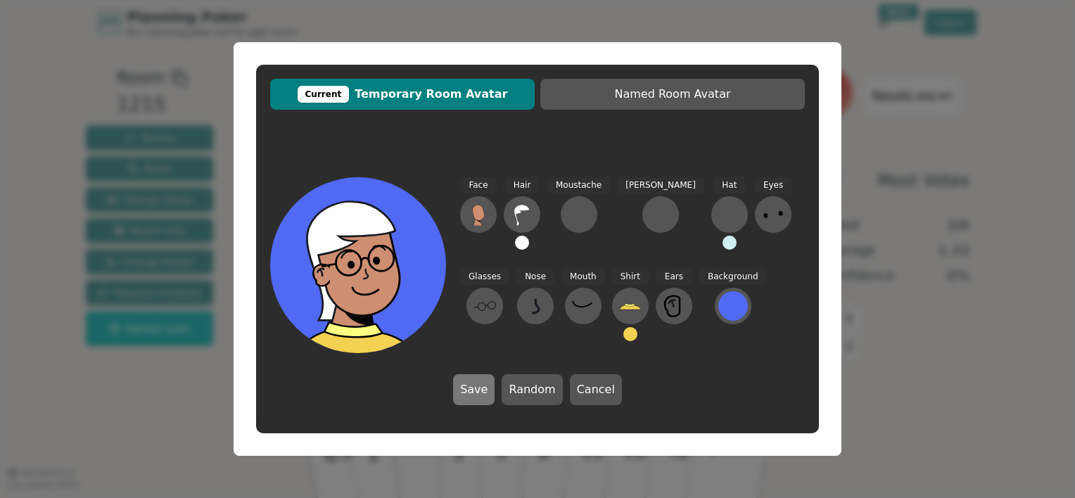
click at [483, 393] on button "Save" at bounding box center [474, 389] width 42 height 31
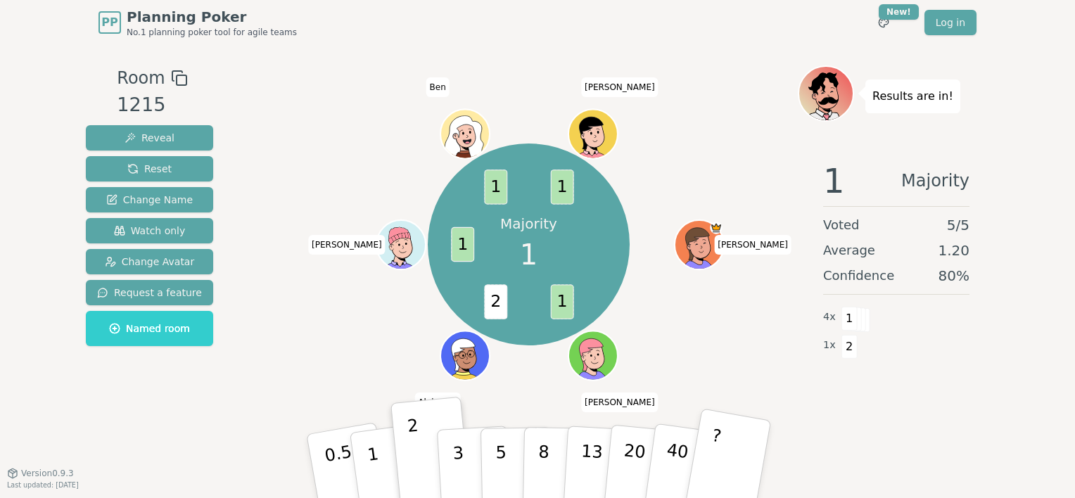
click at [744, 450] on button "?" at bounding box center [728, 466] width 88 height 116
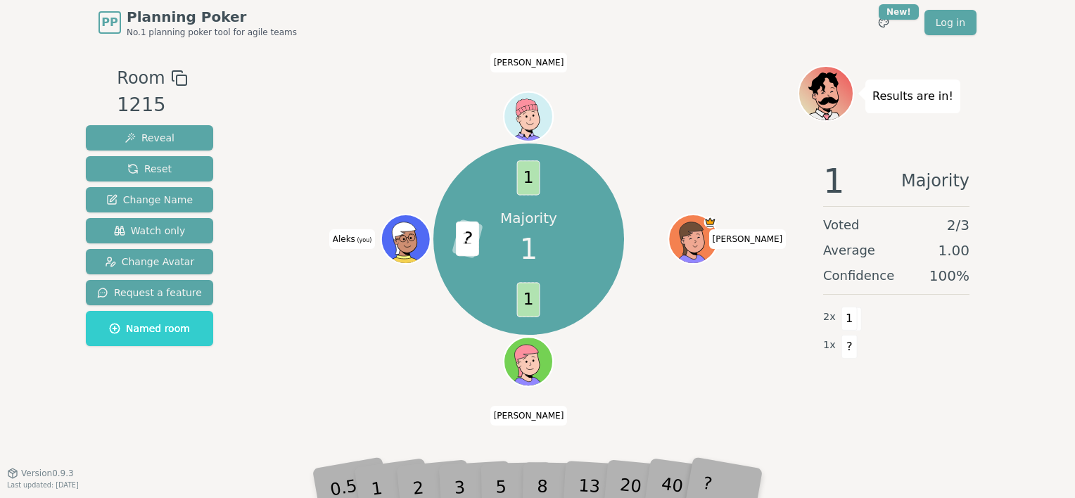
click at [500, 471] on div "5" at bounding box center [516, 466] width 43 height 50
click at [424, 418] on div "Majority 1 1 2 ? 1 [PERSON_NAME] (you) [PERSON_NAME]" at bounding box center [529, 258] width 538 height 387
click at [425, 418] on div "Majority 1 1 2 ? 1 [PERSON_NAME] (you) [PERSON_NAME]" at bounding box center [529, 258] width 538 height 387
